Goal: Information Seeking & Learning: Learn about a topic

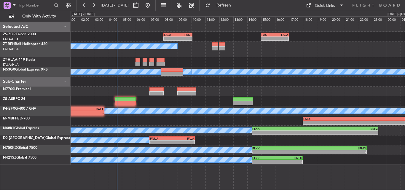
click at [258, 94] on div at bounding box center [237, 91] width 334 height 10
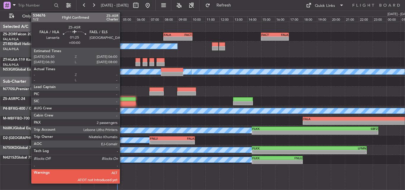
click at [122, 102] on div at bounding box center [125, 103] width 21 height 4
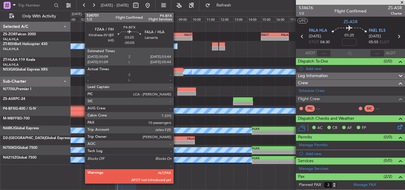
click at [82, 111] on div "-" at bounding box center [91, 113] width 24 height 4
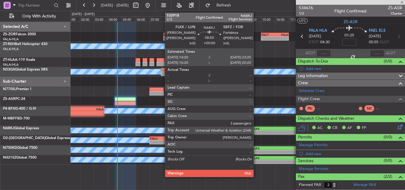
type input "-00:05"
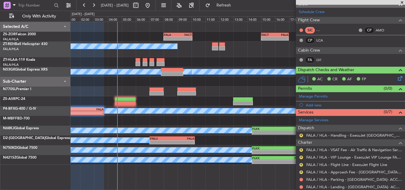
scroll to position [104, 0]
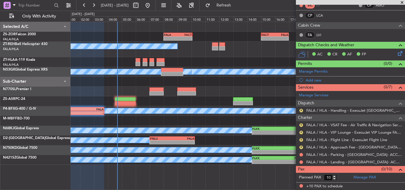
click at [402, 1] on span at bounding box center [402, 2] width 6 height 5
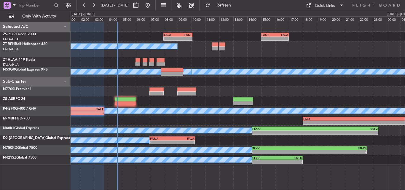
type input "0"
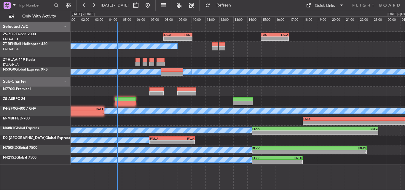
scroll to position [0, 0]
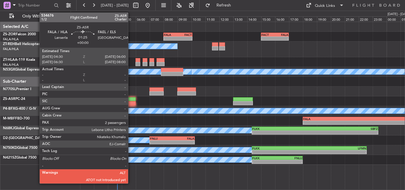
click at [131, 103] on div at bounding box center [125, 103] width 21 height 4
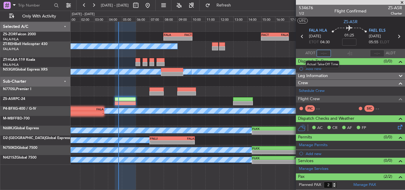
click at [322, 53] on input "text" at bounding box center [323, 53] width 14 height 7
type input "04:45"
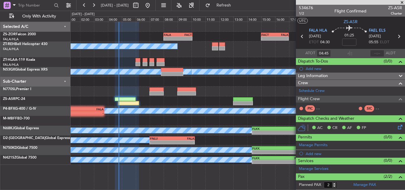
click at [404, 4] on span at bounding box center [402, 2] width 6 height 5
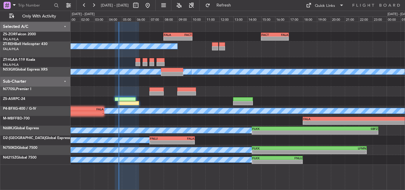
type input "0"
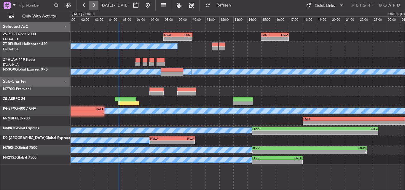
click at [97, 6] on button at bounding box center [93, 5] width 9 height 9
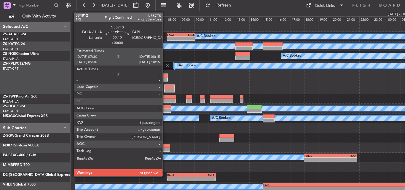
click at [165, 149] on div at bounding box center [165, 150] width 10 height 4
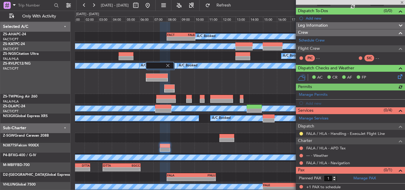
scroll to position [51, 0]
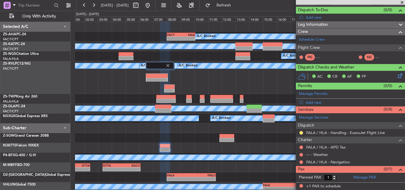
click at [402, 2] on span at bounding box center [402, 2] width 6 height 5
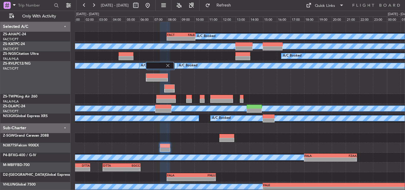
type input "0"
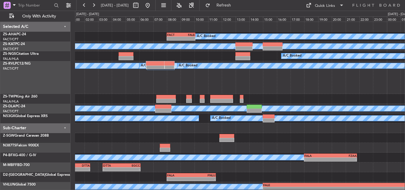
scroll to position [0, 0]
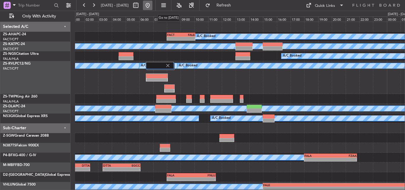
click at [152, 4] on button at bounding box center [147, 5] width 9 height 9
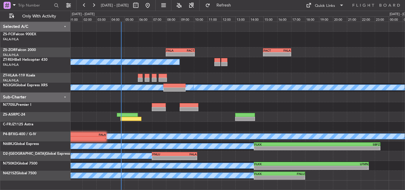
click at [79, 49] on div "- - FACT 15:00 Z FALA 17:00 Z FALA 08:00 Z FACT 10:05 Z - - A/C Booked A/C Book…" at bounding box center [237, 101] width 334 height 158
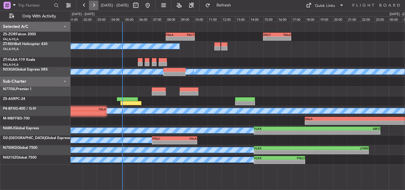
click at [95, 9] on button at bounding box center [93, 5] width 9 height 9
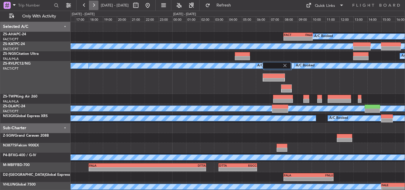
click at [95, 9] on button at bounding box center [93, 5] width 9 height 9
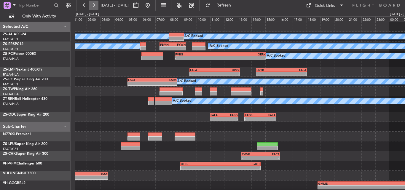
click at [95, 9] on button at bounding box center [93, 5] width 9 height 9
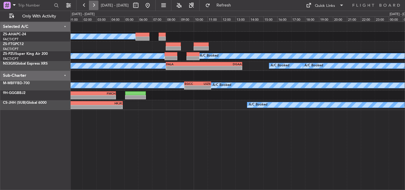
click at [95, 3] on button at bounding box center [93, 5] width 9 height 9
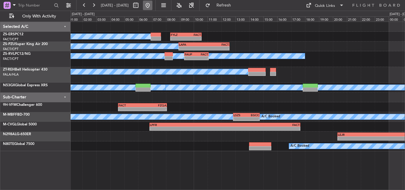
click at [152, 4] on button at bounding box center [147, 5] width 9 height 9
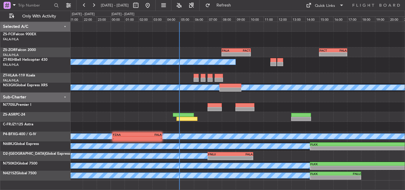
click at [159, 84] on div "- - FACT 15:00 Z FALA 17:00 Z FALA 08:00 Z FACT 10:05 Z - - A/C Booked A/C Book…" at bounding box center [237, 101] width 334 height 158
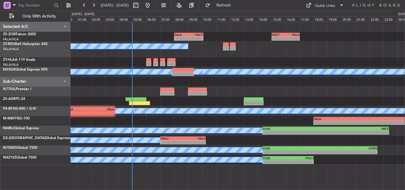
click at [109, 104] on div "- - FACT 15:00 Z FALA 17:00 Z FALA 08:00 Z FACT 10:05 Z - - A/C Booked A/C Book…" at bounding box center [237, 93] width 334 height 143
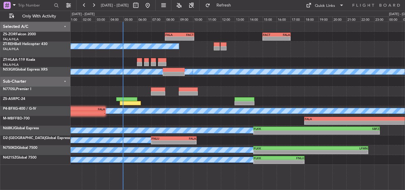
click at [203, 169] on div "- - FACT 15:00 Z FALA 17:00 Z FALA 08:00 Z FACT 10:05 Z - - A/C Booked A/C Book…" at bounding box center [237, 106] width 334 height 168
click at [143, 1] on button at bounding box center [147, 5] width 9 height 9
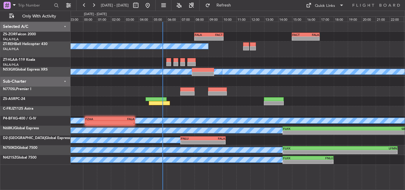
click at [124, 61] on div "- - FALA 08:00 Z FACT 10:05 Z - - FACT 15:00 Z FALA 17:00 Z A/C Booked A/C Book…" at bounding box center [237, 93] width 334 height 143
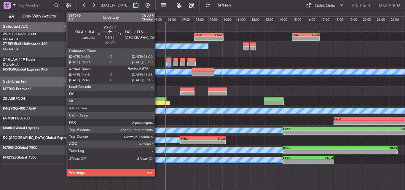
click at [158, 102] on div at bounding box center [159, 103] width 21 height 4
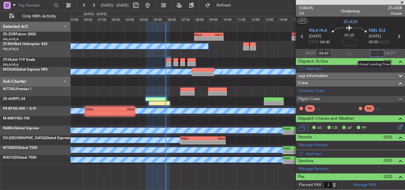
click at [378, 52] on input "text" at bounding box center [377, 53] width 14 height 7
type input "05:55"
click at [402, 2] on span at bounding box center [402, 2] width 6 height 5
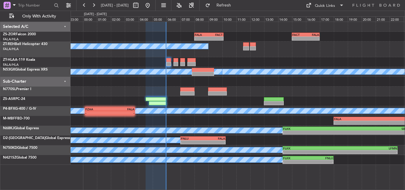
type input "0"
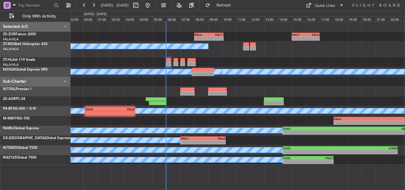
click at [241, 87] on div at bounding box center [237, 91] width 334 height 10
click at [90, 3] on button at bounding box center [93, 5] width 9 height 9
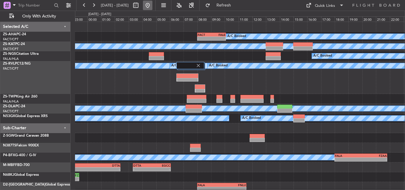
click at [152, 7] on button at bounding box center [147, 5] width 9 height 9
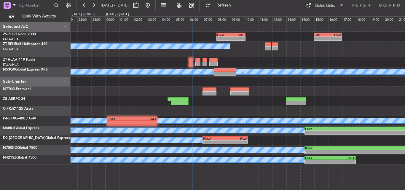
click at [154, 110] on div "- - FALA 08:00 Z FACT 10:05 Z - - FACT 15:00 Z FALA 17:00 Z A/C Booked A/C Book…" at bounding box center [237, 93] width 334 height 143
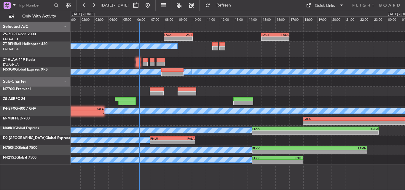
click at [109, 89] on div at bounding box center [237, 91] width 334 height 10
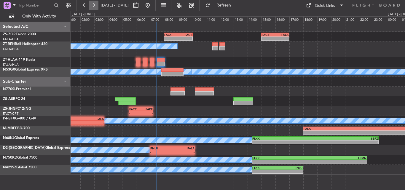
click at [94, 5] on button at bounding box center [93, 5] width 9 height 9
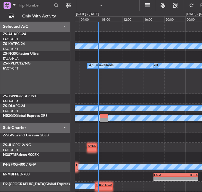
click at [202, 44] on div "FACT 08:00 Z FALE 10:05 Z - - A/C Unavailable A/C Booked A/C Booked A/C Booked …" at bounding box center [101, 102] width 202 height 182
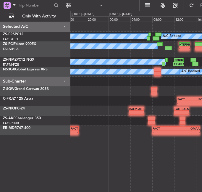
click at [178, 123] on div "A/C Booked A/C Booked - - HTDO 12:50 Z FVRG 14:55 Z A/C Booked A/C Booked 11:49…" at bounding box center [136, 78] width 132 height 113
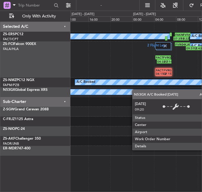
click at [167, 92] on div "A/C Booked FAKN 07:50 Z FVFA 10:40 Z 07:35 Z 10:22 Z A/C Booked A/C Booked 09:5…" at bounding box center [136, 89] width 132 height 134
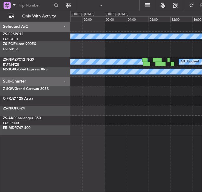
click at [202, 127] on div "A/C Booked A/C Booked A/C Booked A/C Booked A/C Booked FACT 03:00 Z OMAL 13:00 …" at bounding box center [101, 102] width 202 height 182
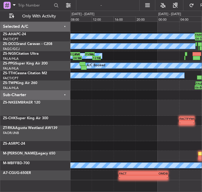
click at [202, 94] on div "06:53 Z 09:49 Z FAMN 06:50 Z FACT 09:30 Z A/C Booked A/C Booked A/C Booked 12:1…" at bounding box center [101, 102] width 202 height 182
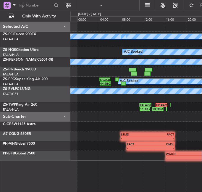
click at [160, 121] on div at bounding box center [136, 117] width 132 height 10
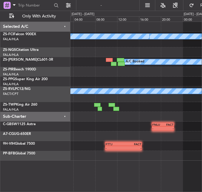
click at [202, 117] on div "A/C Booked A/C Booked A/C Booked A/C Booked A/C Booked A/C Booked A/C Booked A/…" at bounding box center [101, 102] width 202 height 182
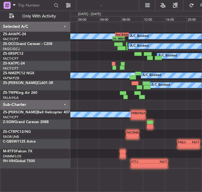
click at [112, 92] on div "A/C Booked A/C Booked 06:30 Z 08:49 Z FACT 07:00 Z FAMN 09:30 Z A/C Booked A/C …" at bounding box center [136, 95] width 132 height 147
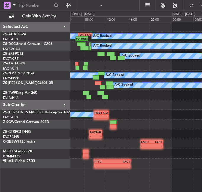
click at [47, 117] on div "A/C Booked A/C Booked 06:30 Z 08:49 Z FACT 07:00 Z FAMN 09:30 Z A/C Booked A/C …" at bounding box center [101, 102] width 202 height 182
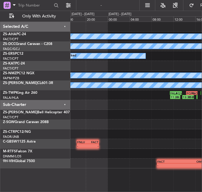
click at [78, 126] on div "A/C Booked A/C Booked A/C Booked A/C Booked A/C Booked FALA 11:25 Z FQVL 13:35 …" at bounding box center [136, 95] width 132 height 147
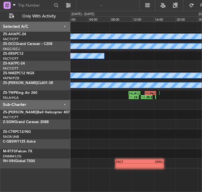
click at [115, 135] on div "A/C Booked A/C Booked A/C Booked A/C Booked A/C Booked FALA 11:25 Z FQVL 13:35 …" at bounding box center [136, 95] width 132 height 147
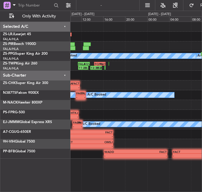
click at [98, 90] on div "06:04 Z 07:43 Z FALA 06:10 Z FYWH 08:05 Z A/C Booked A/C Booked 04:08 Z 06:12 Z…" at bounding box center [136, 90] width 132 height 137
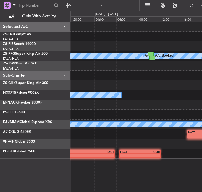
click at [72, 88] on div "A/C Booked A/C Booked A/C Booked FQVL 14:20 Z FAOR 16:25 Z 13:38 Z 15:49 Z A/C …" at bounding box center [136, 90] width 132 height 137
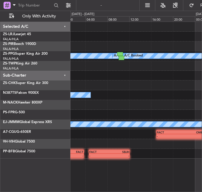
click at [100, 79] on div at bounding box center [136, 76] width 132 height 10
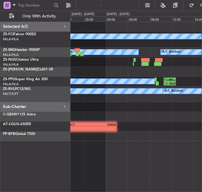
click at [63, 120] on div "A/C Booked A/C Booked A/C Booked A/C Booked A/C Booked A/C Booked A/C Booked 12…" at bounding box center [101, 102] width 202 height 182
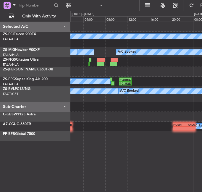
click at [87, 125] on div "A/C Booked A/C Booked A/C Booked A/C Booked A/C Booked A/C Booked A/C Booked A/…" at bounding box center [136, 81] width 132 height 119
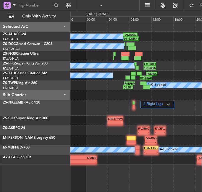
click at [148, 41] on div "A/C Booked 06:53 Z 09:49 Z FAMN 06:50 Z FACT 09:30 Z A/C Booked A/C Booked A/C …" at bounding box center [136, 93] width 132 height 143
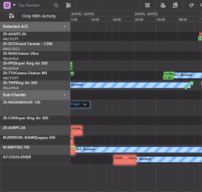
click at [19, 117] on div "11:49 Z 13:51 Z FACT 12:00 Z FAOR 14:05 Z A/C Booked 06:53 Z 09:49 Z FAMN 06:50…" at bounding box center [101, 102] width 202 height 182
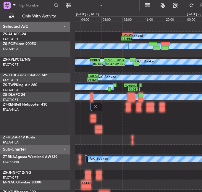
click at [124, 149] on div at bounding box center [138, 150] width 127 height 10
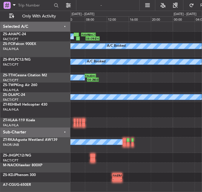
click at [68, 133] on div "A/C Booked FAMN 07:20 Z FACT 10:00 Z 08:09 Z 10:43 Z A/C Booked A/C Booked A/C …" at bounding box center [101, 102] width 202 height 182
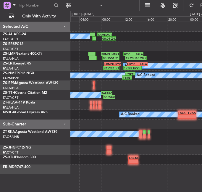
click at [137, 101] on div at bounding box center [136, 105] width 132 height 10
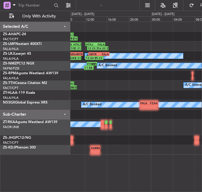
click at [87, 86] on div "08:09 Z 10:43 Z FAMN 07:20 Z FACT 10:00 Z A/C Booked 08:15 Z 11:21 Z FBMN 08:00…" at bounding box center [136, 88] width 132 height 133
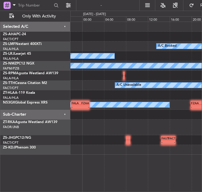
click at [77, 95] on div "A/C Booked 12:23 Z 16:20 Z A/C Booked HRYR 12:40 Z FALA 16:30 Z A/C Booked A/C …" at bounding box center [136, 88] width 132 height 133
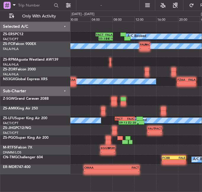
click at [98, 73] on div at bounding box center [136, 72] width 132 height 10
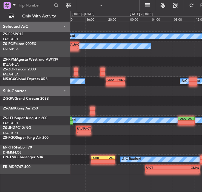
click at [80, 67] on div "A/C Booked FACT 05:00 Z FALA 08:10 Z 05:33 Z 08:10 Z A/C Booked - - FALA 13:00 …" at bounding box center [136, 98] width 132 height 153
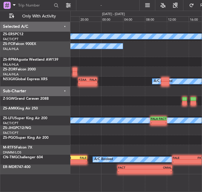
click at [82, 73] on div "A/C Booked A/C Booked FALA 13:00 Z FACT 14:55 Z - - - - FZAA 19:50 Z FALA 23:20…" at bounding box center [136, 98] width 132 height 153
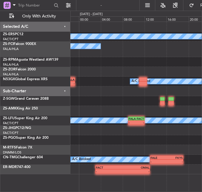
click at [185, 70] on div "A/C Booked A/C Booked A/C Booked A/C Booked FZAA 19:50 Z FALA 23:20 Z - - A/C B…" at bounding box center [136, 98] width 132 height 153
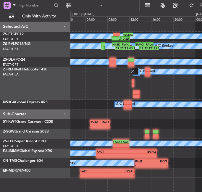
click at [149, 89] on div "A/C Booked" at bounding box center [136, 83] width 132 height 33
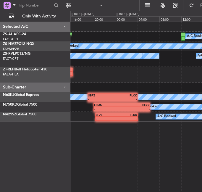
click at [85, 76] on div "FACT 14:00 Z FAOR 16:05 Z A/C Booked FAOR 10:30 Z FACT 12:40 Z 10:27 Z 12:44 Z …" at bounding box center [136, 72] width 132 height 100
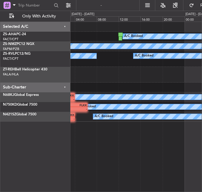
click at [79, 80] on div at bounding box center [136, 75] width 132 height 16
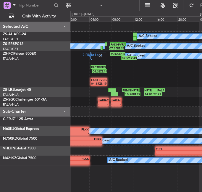
click at [144, 76] on div "2 Flight Legs A/C Booked 09:51 Z 12:43 Z FVRG 07:50 Z HKJK 10:35 Z FACT 04:15 Z…" at bounding box center [136, 69] width 132 height 36
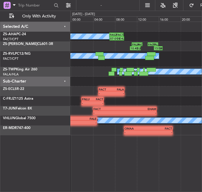
click at [94, 78] on div "A/C Booked FASZ 07:00 Z FACT 09:35 Z 07:01 Z 09:42 Z 10:45 Z 12:44 Z FALA 11:05…" at bounding box center [136, 78] width 132 height 113
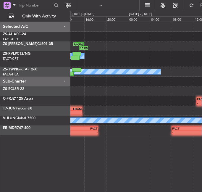
click at [75, 92] on div "FASZ 07:00 Z FACT 09:35 Z 07:01 Z 09:42 Z 15:09 Z 16:45 Z FACT 14:00 Z FALA 15:…" at bounding box center [136, 78] width 132 height 113
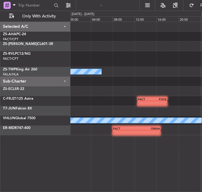
click at [97, 101] on div "A/C Unavailable A/C Booked - - FACT 12:30 Z FOOL 18:00 Z A/C Booked - - FACT 08…" at bounding box center [136, 78] width 132 height 113
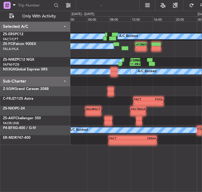
click at [128, 96] on div at bounding box center [136, 91] width 132 height 10
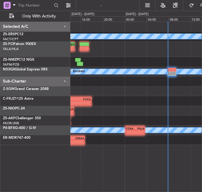
click at [75, 89] on div "A/C Booked - - HTDO 12:50 Z FVRG 14:55 Z A/C Booked 11:49 Z 13:51 Z FBMN 12:00 …" at bounding box center [136, 83] width 132 height 123
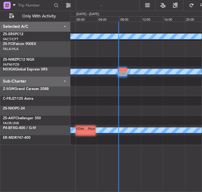
click at [92, 94] on div "A/C Booked A/C Booked A/C Booked - - FACT 12:30 Z FOOL 18:00 Z A/C Booked - - F…" at bounding box center [136, 83] width 132 height 123
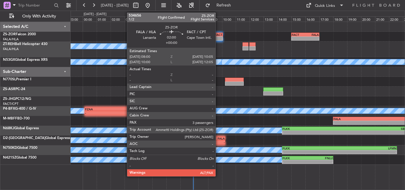
click at [218, 36] on div "FALA 08:00 Z FACT 10:05 Z" at bounding box center [208, 35] width 29 height 4
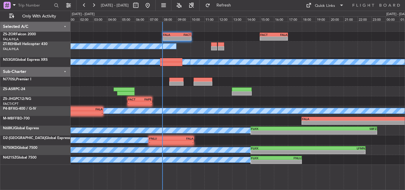
click at [249, 54] on div "A/C Booked" at bounding box center [237, 49] width 334 height 16
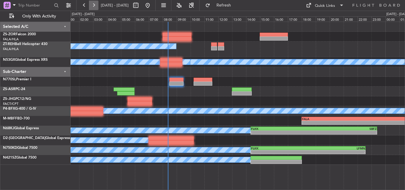
click at [95, 5] on button at bounding box center [93, 5] width 9 height 9
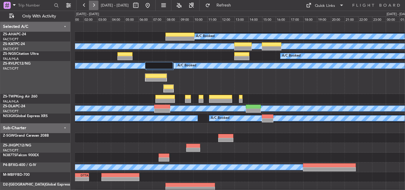
click at [95, 5] on button at bounding box center [93, 5] width 9 height 9
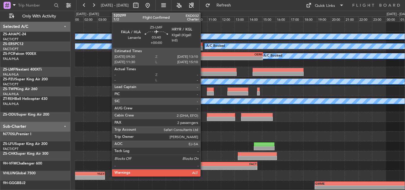
click at [203, 69] on div at bounding box center [211, 70] width 50 height 4
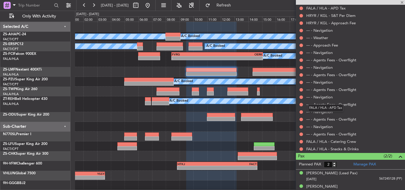
scroll to position [303, 0]
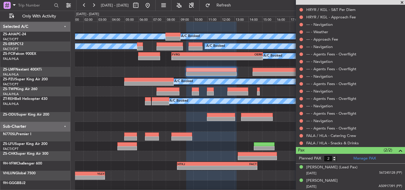
click at [401, 3] on span at bounding box center [402, 2] width 6 height 5
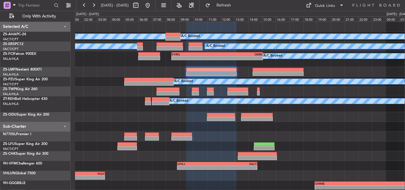
type input "0"
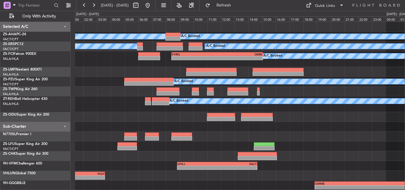
scroll to position [0, 0]
click at [152, 5] on button at bounding box center [147, 5] width 9 height 9
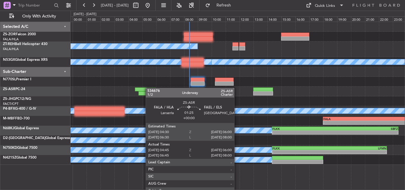
click at [143, 89] on div "A/C Booked A/C Booked A/C Booked A/C Booked FALA 18:00 Z DTTA 02:25 Z - - - - F…" at bounding box center [237, 93] width 334 height 143
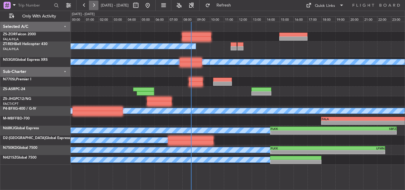
click at [91, 4] on button at bounding box center [93, 5] width 9 height 9
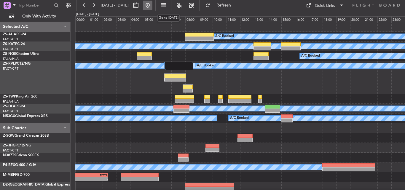
click at [152, 4] on button at bounding box center [147, 5] width 9 height 9
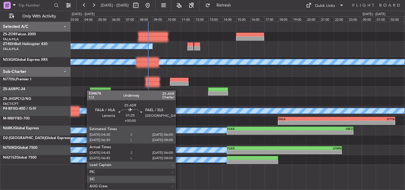
click at [90, 90] on div "A/C Booked A/C Booked A/C Booked A/C Booked - - FALA 18:00 Z DTTA 02:25 Z - - F…" at bounding box center [237, 93] width 334 height 143
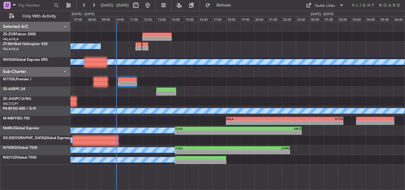
click at [263, 100] on div "A/C Booked A/C Booked A/C Booked A/C Booked A/C Booked - - FALA 18:00 Z DTTA 02…" at bounding box center [237, 93] width 334 height 143
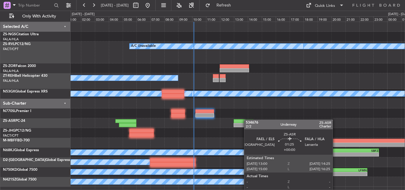
click at [249, 119] on div "A/C Booked A/C Booked A/C Booked A/C Booked A/C Booked A/C Booked A/C Booked A/…" at bounding box center [237, 104] width 334 height 165
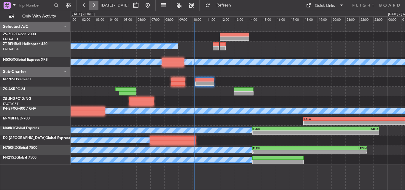
click at [94, 5] on button at bounding box center [93, 5] width 9 height 9
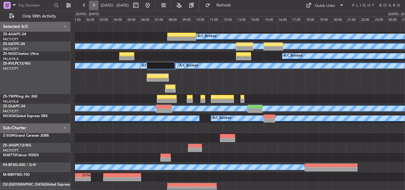
click at [92, 5] on button at bounding box center [93, 5] width 9 height 9
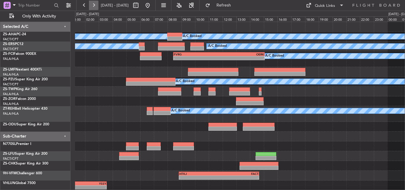
click at [93, 6] on button at bounding box center [93, 5] width 9 height 9
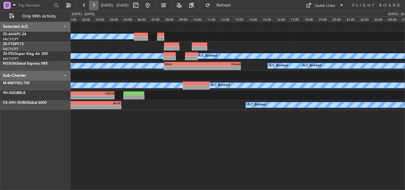
click at [93, 6] on button at bounding box center [93, 5] width 9 height 9
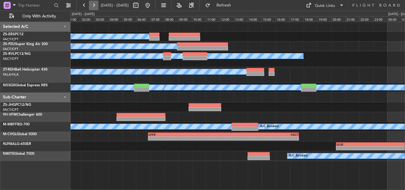
click at [93, 6] on button at bounding box center [93, 5] width 9 height 9
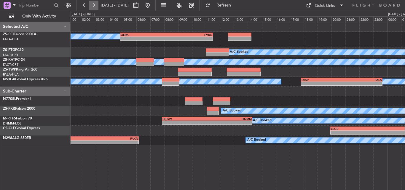
click at [93, 6] on button at bounding box center [93, 5] width 9 height 9
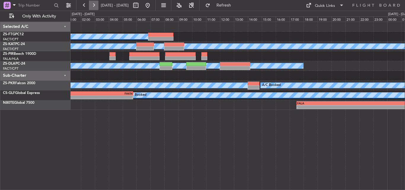
click at [93, 6] on button at bounding box center [93, 5] width 9 height 9
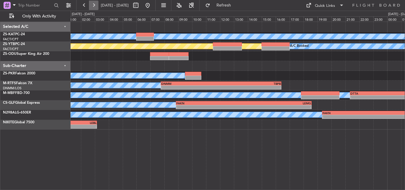
click at [91, 8] on button at bounding box center [93, 5] width 9 height 9
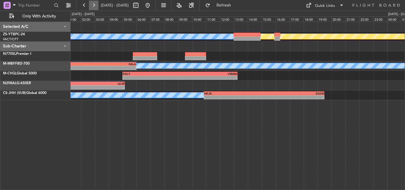
click at [94, 7] on button at bounding box center [93, 5] width 9 height 9
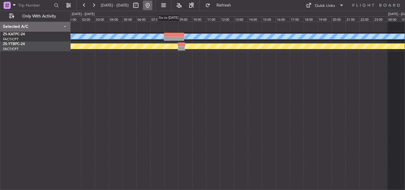
click at [152, 4] on button at bounding box center [147, 5] width 9 height 9
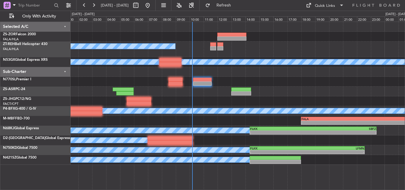
click at [110, 89] on div "A/C Booked A/C Booked A/C Booked A/C Booked FALA 18:00 Z DTTA 02:25 Z - - - - F…" at bounding box center [237, 93] width 334 height 143
